Goal: Find specific page/section: Locate a particular part of the current website

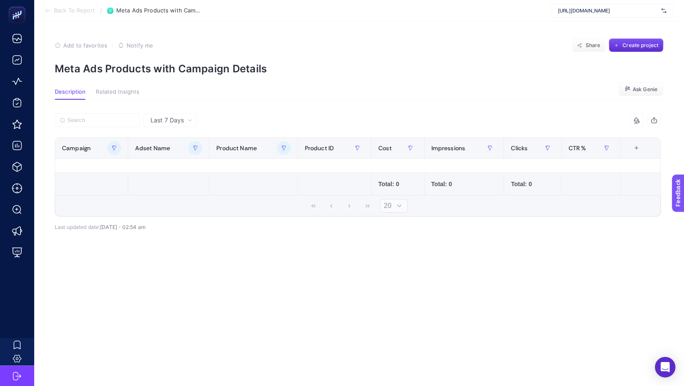
click at [114, 147] on icon "button" at bounding box center [113, 147] width 1 height 2
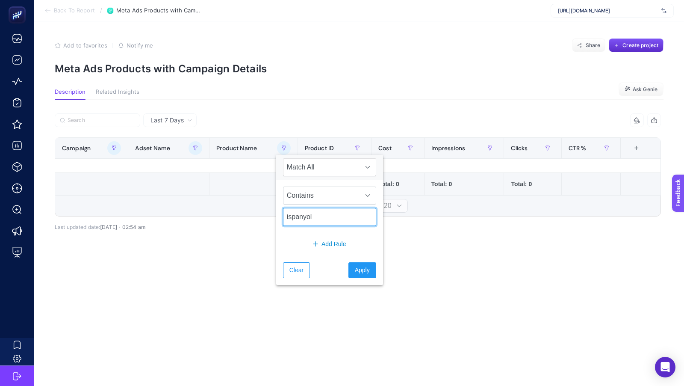
click at [305, 215] on input "ispanyol" at bounding box center [329, 217] width 93 height 18
click at [356, 272] on span "Apply" at bounding box center [362, 270] width 15 height 9
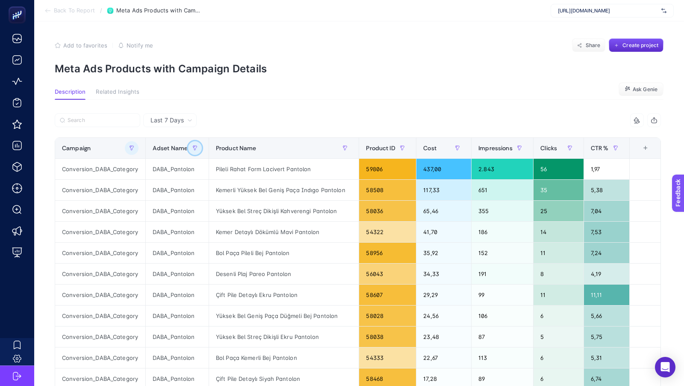
click at [197, 145] on button "button" at bounding box center [195, 148] width 14 height 14
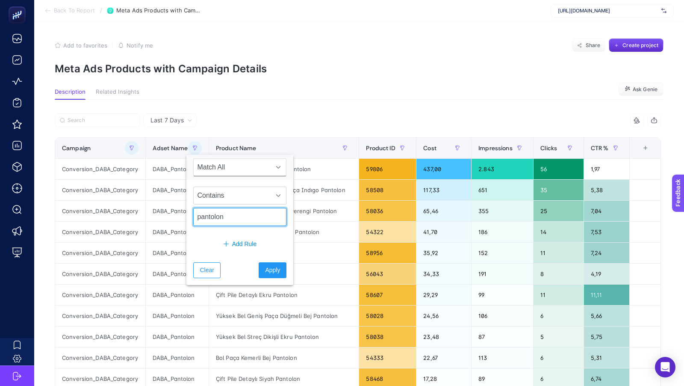
click at [225, 219] on input "pantolon" at bounding box center [239, 217] width 93 height 18
click at [268, 266] on span "Apply" at bounding box center [272, 270] width 15 height 9
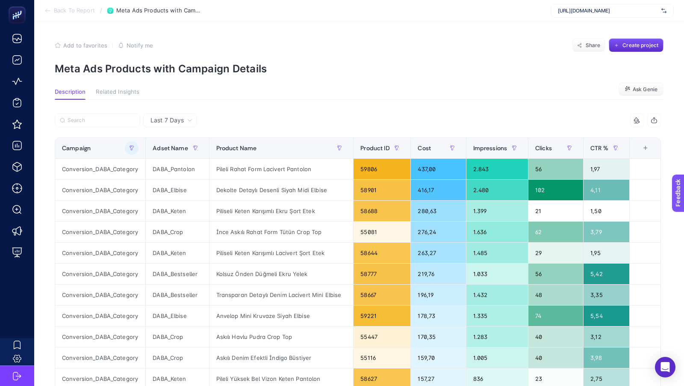
click at [655, 120] on icon "button" at bounding box center [654, 120] width 7 height 7
click at [340, 148] on button "button" at bounding box center [340, 148] width 14 height 14
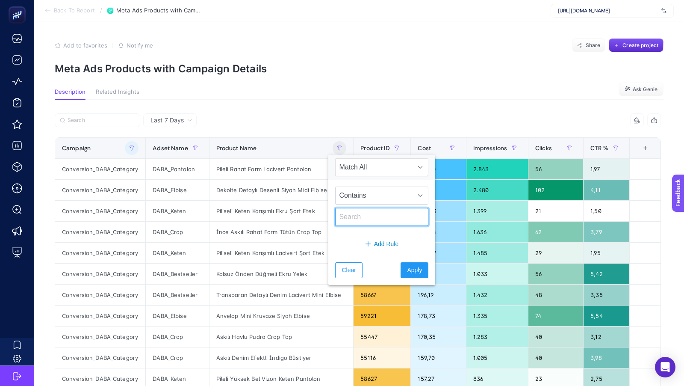
click at [361, 217] on input "text" at bounding box center [381, 217] width 93 height 18
paste input "Sim Dikiş Detaylı Büzgülü Lacivert Uzun Elbise"
type input "Sim Dikiş Detaylı Büzgülü Lacivert Uzun Elbise"
click at [401, 273] on button "Apply" at bounding box center [415, 270] width 28 height 16
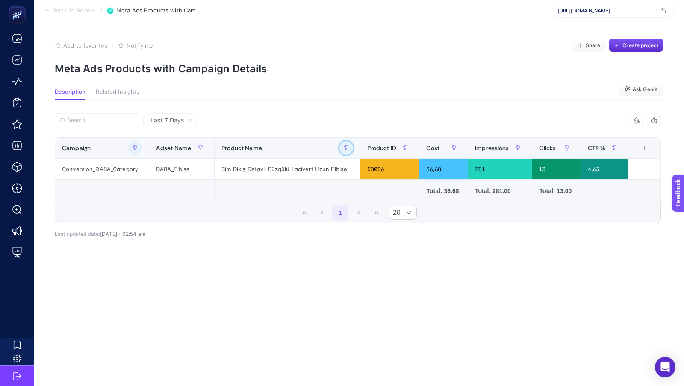
scroll to position [0, 0]
click at [136, 148] on icon "button" at bounding box center [135, 147] width 5 height 5
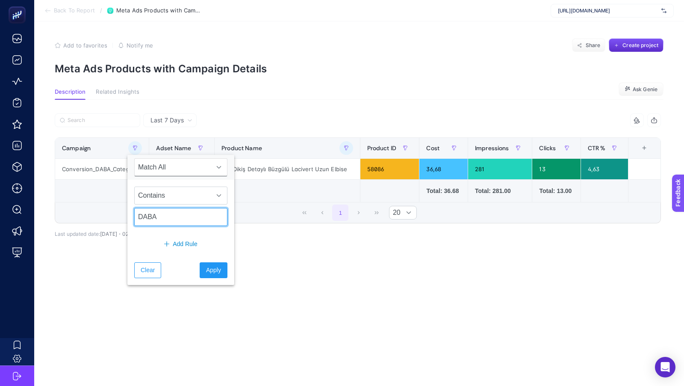
click at [162, 218] on input "DABA" at bounding box center [180, 217] width 93 height 18
click at [210, 272] on span "Apply" at bounding box center [213, 270] width 15 height 9
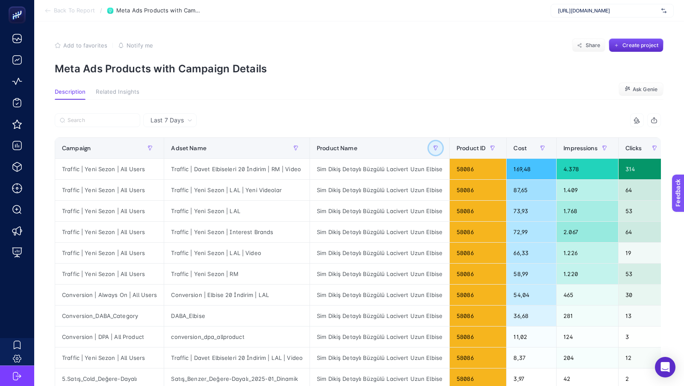
click at [435, 146] on icon "button" at bounding box center [435, 147] width 1 height 2
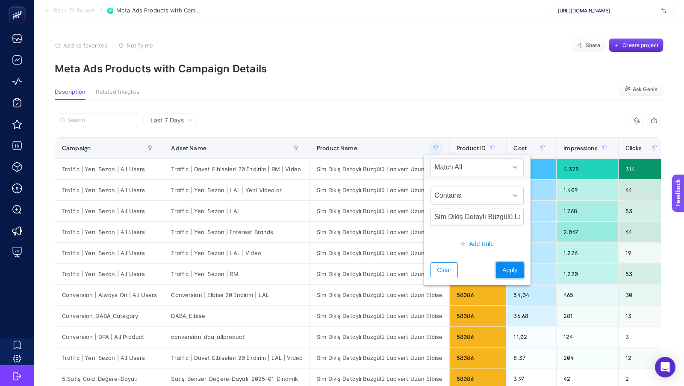
click at [503, 268] on span "Apply" at bounding box center [510, 270] width 15 height 9
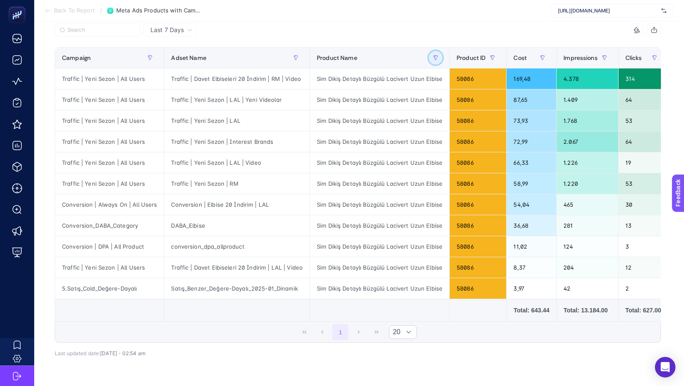
scroll to position [86, 0]
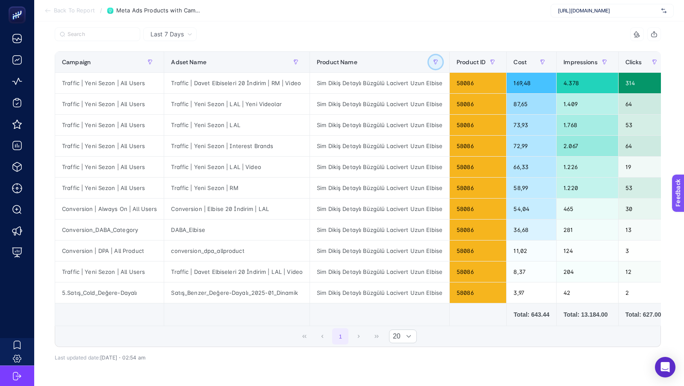
click at [433, 61] on icon "button" at bounding box center [435, 61] width 5 height 5
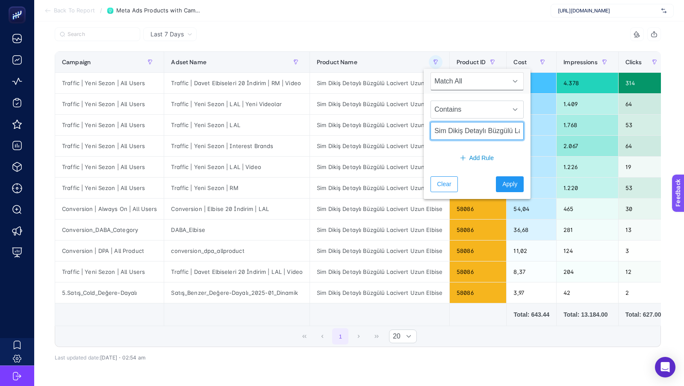
click at [455, 129] on input "Sim Dikiş Detaylı Büzgülü Lacivert Uzun Elbise" at bounding box center [477, 131] width 93 height 18
click at [508, 183] on button "Apply" at bounding box center [510, 184] width 28 height 16
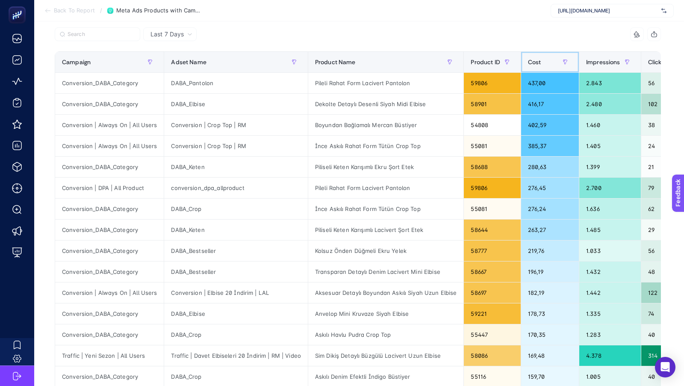
click at [538, 61] on div "Cost" at bounding box center [550, 62] width 44 height 14
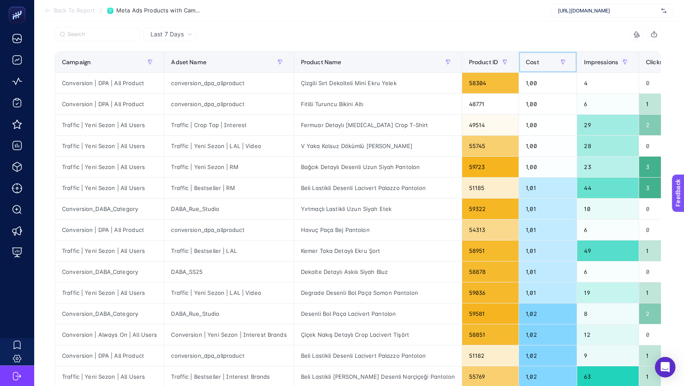
click at [526, 61] on span "Cost" at bounding box center [532, 62] width 13 height 7
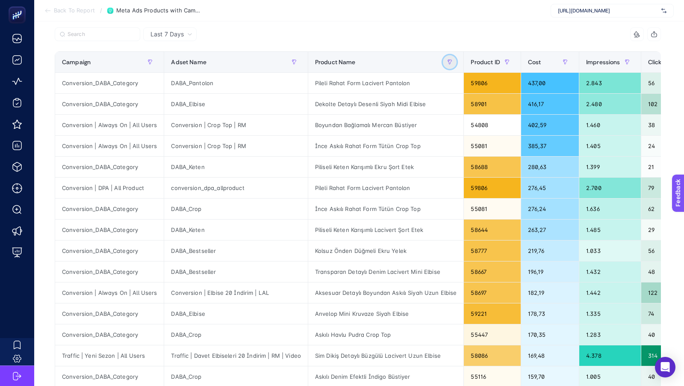
click at [447, 60] on icon "button" at bounding box center [449, 61] width 5 height 5
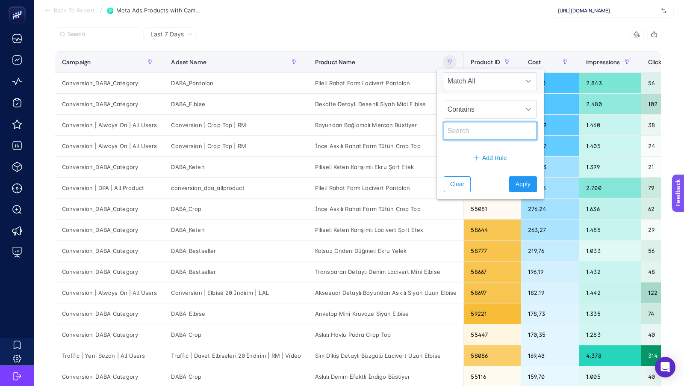
click at [464, 132] on input "text" at bounding box center [490, 131] width 93 height 18
paste input "Transparan Detaylı Denim Lacivert Mini Elbise"
type input "Transparan Detaylı Denim Lacivert Mini Elbise"
click at [516, 180] on span "Apply" at bounding box center [523, 184] width 15 height 9
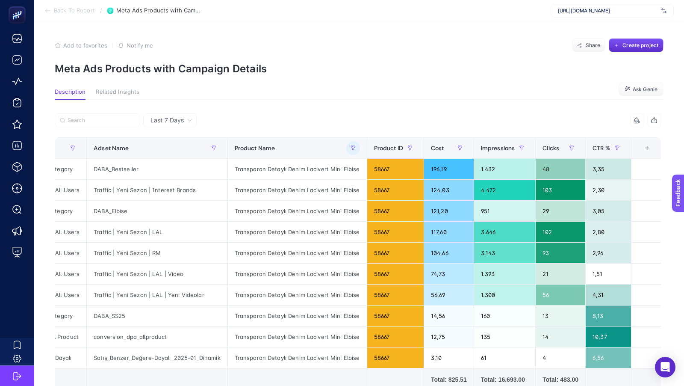
click at [72, 12] on span "Back To Report" at bounding box center [74, 10] width 41 height 7
